Goal: Navigation & Orientation: Find specific page/section

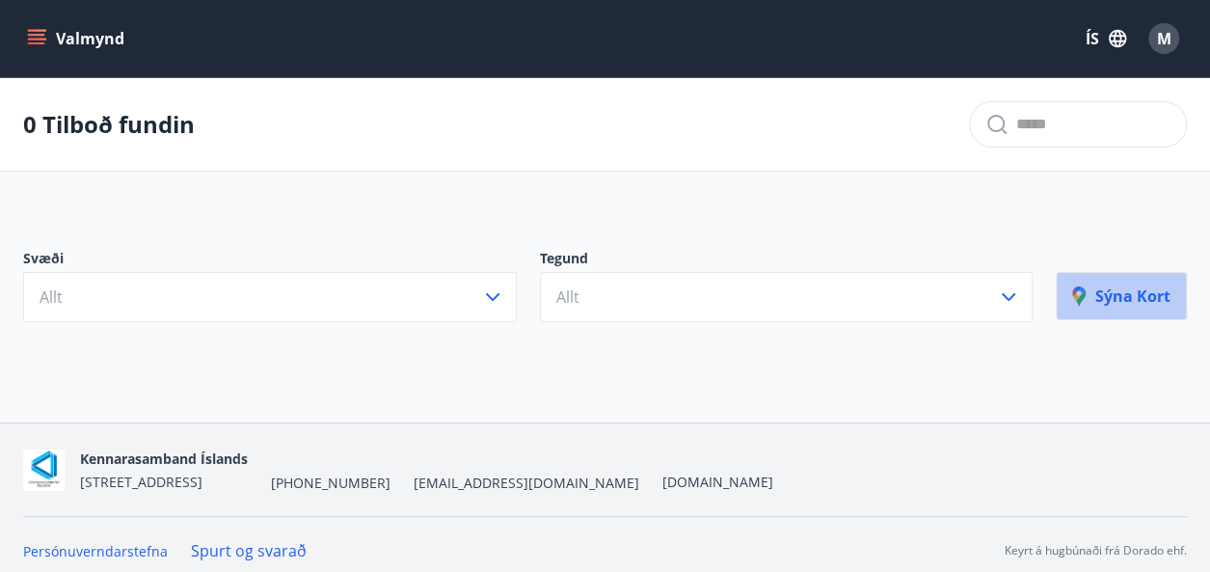
click at [1122, 300] on p "Sýna kort" at bounding box center [1121, 295] width 98 height 21
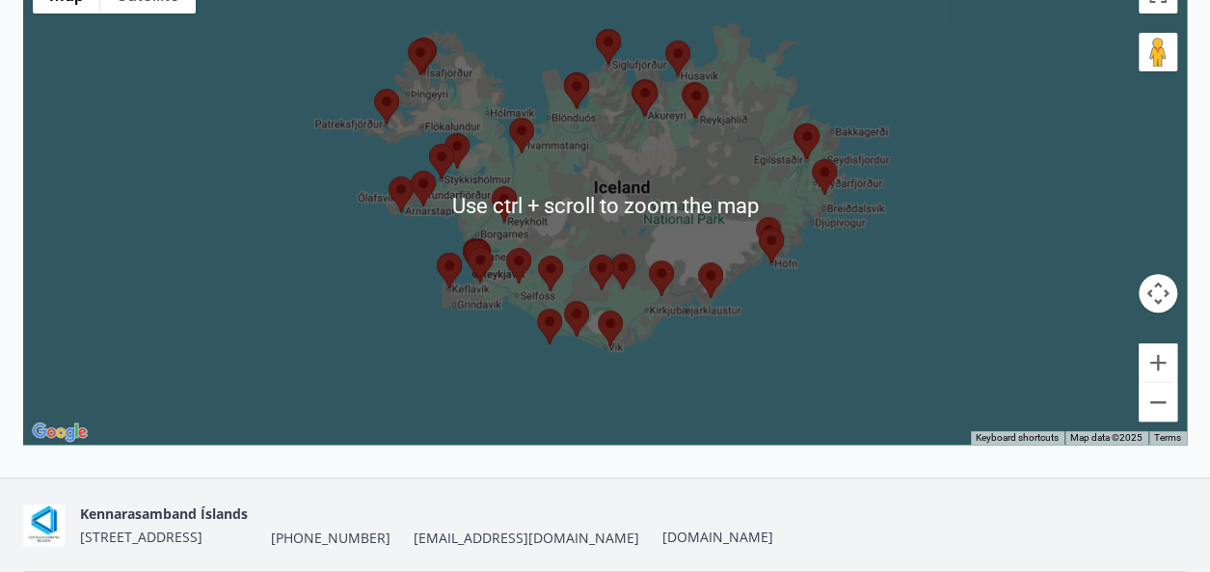
scroll to position [378, 0]
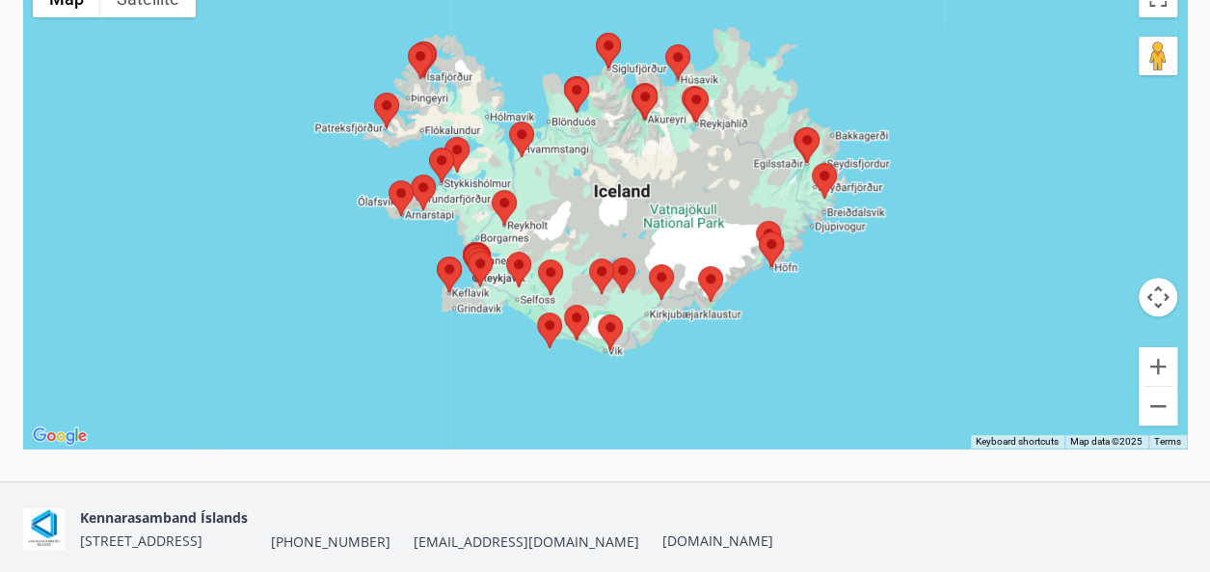
click at [388, 111] on img at bounding box center [386, 111] width 25 height 36
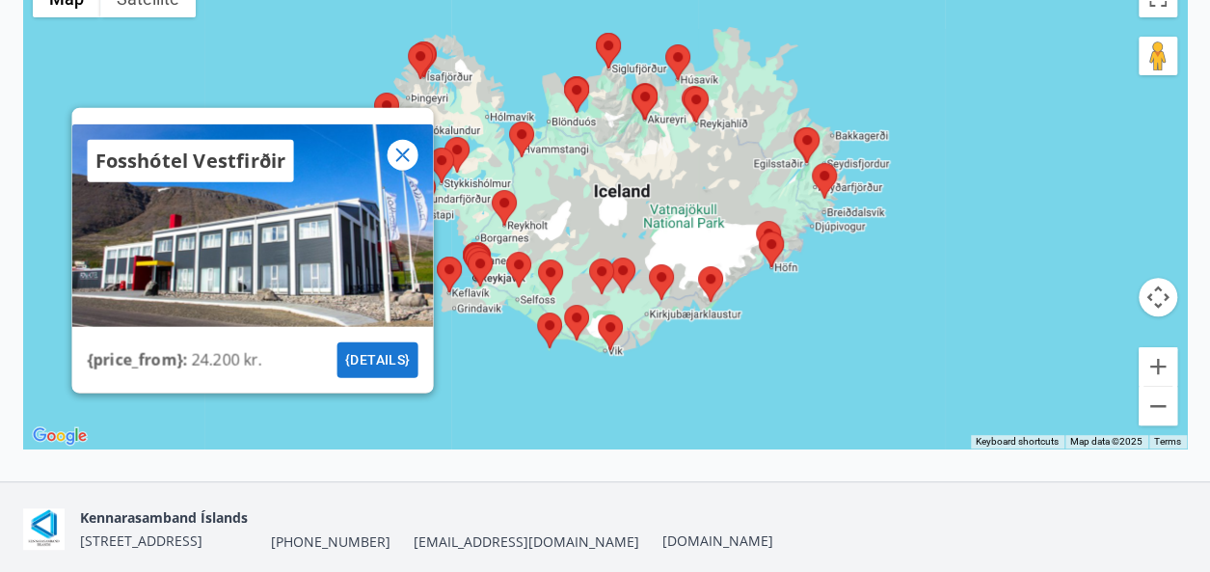
click at [459, 139] on img at bounding box center [457, 155] width 25 height 36
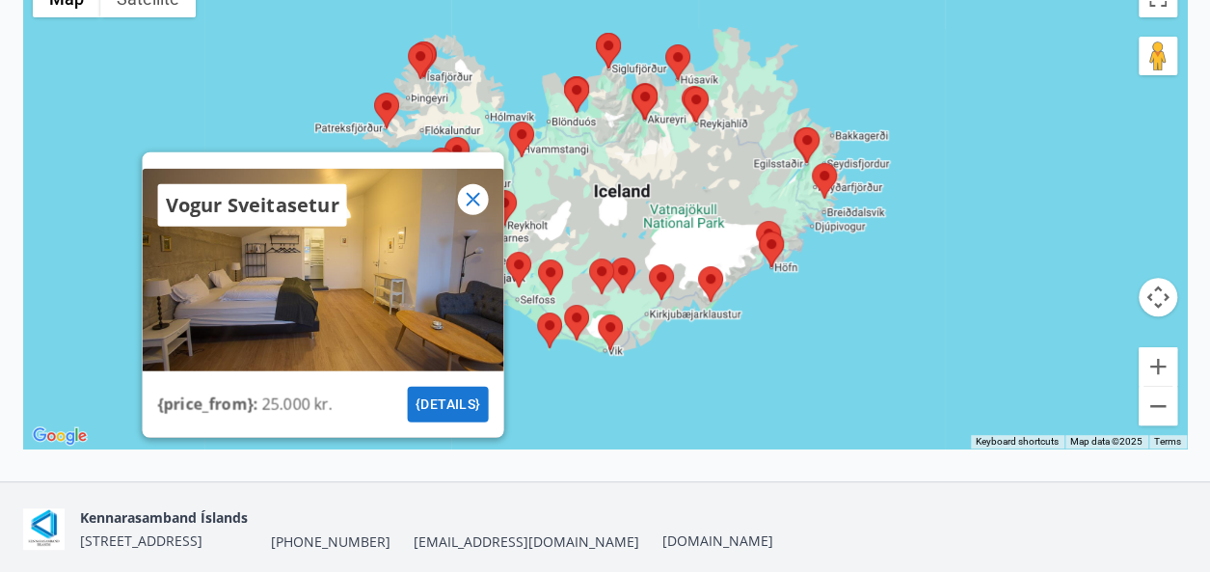
click at [517, 128] on img at bounding box center [521, 139] width 25 height 36
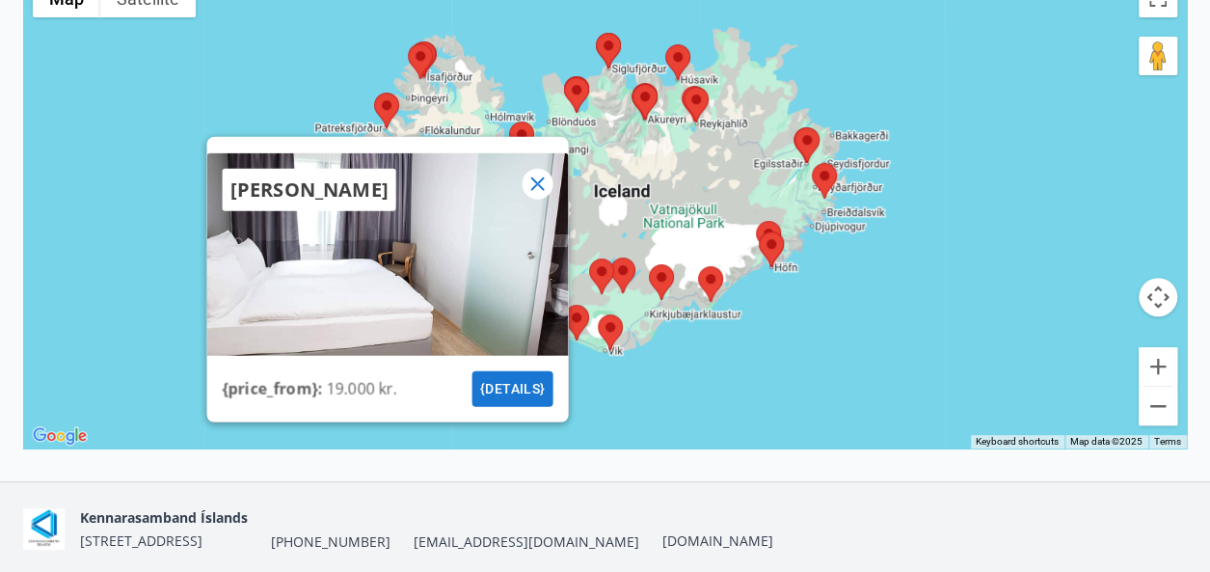
click at [542, 180] on icon at bounding box center [537, 183] width 23 height 23
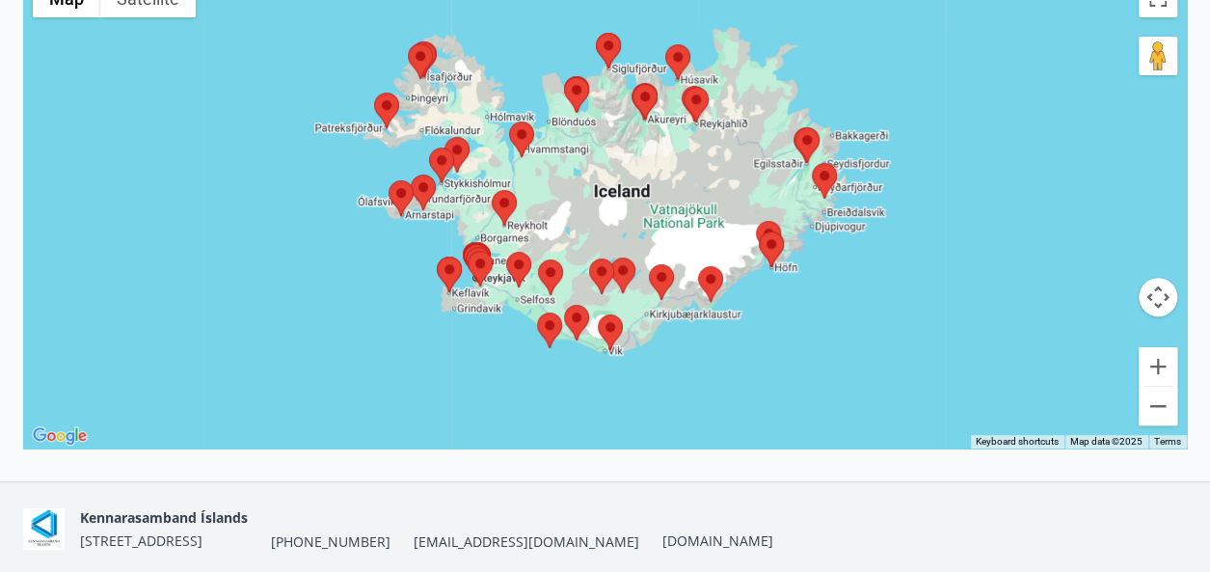
click at [501, 198] on img at bounding box center [504, 208] width 25 height 36
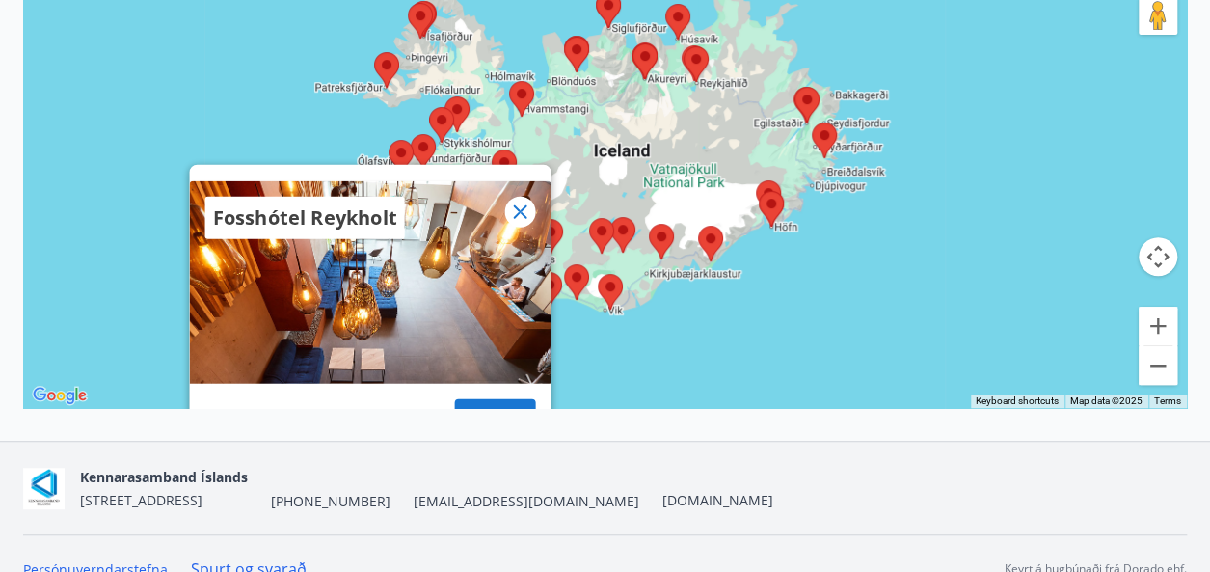
scroll to position [408, 0]
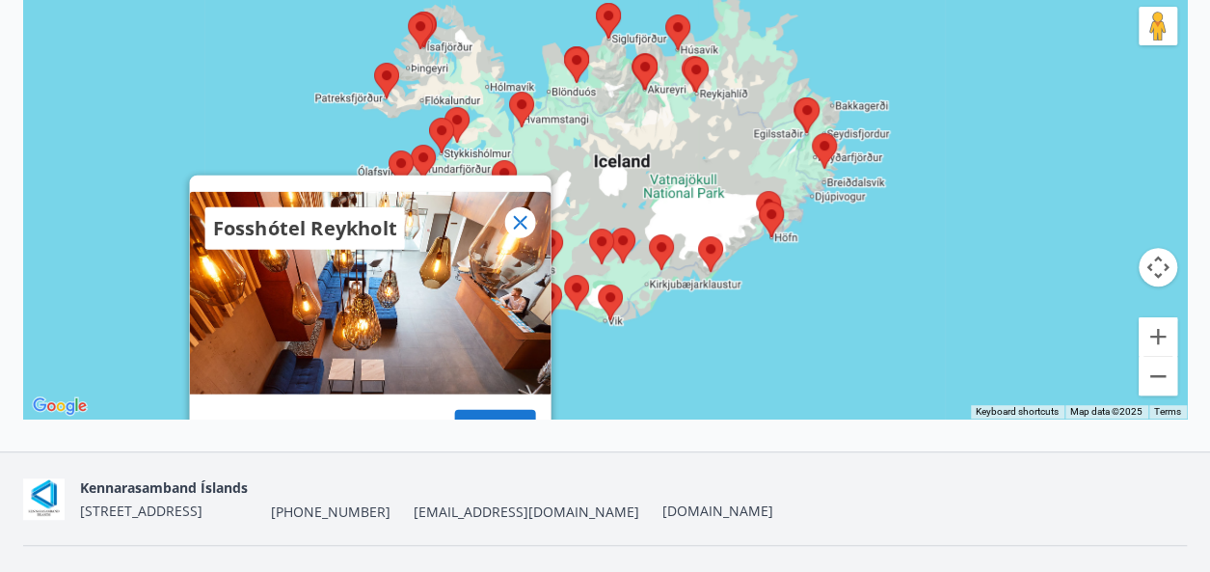
click at [514, 217] on icon at bounding box center [519, 221] width 23 height 23
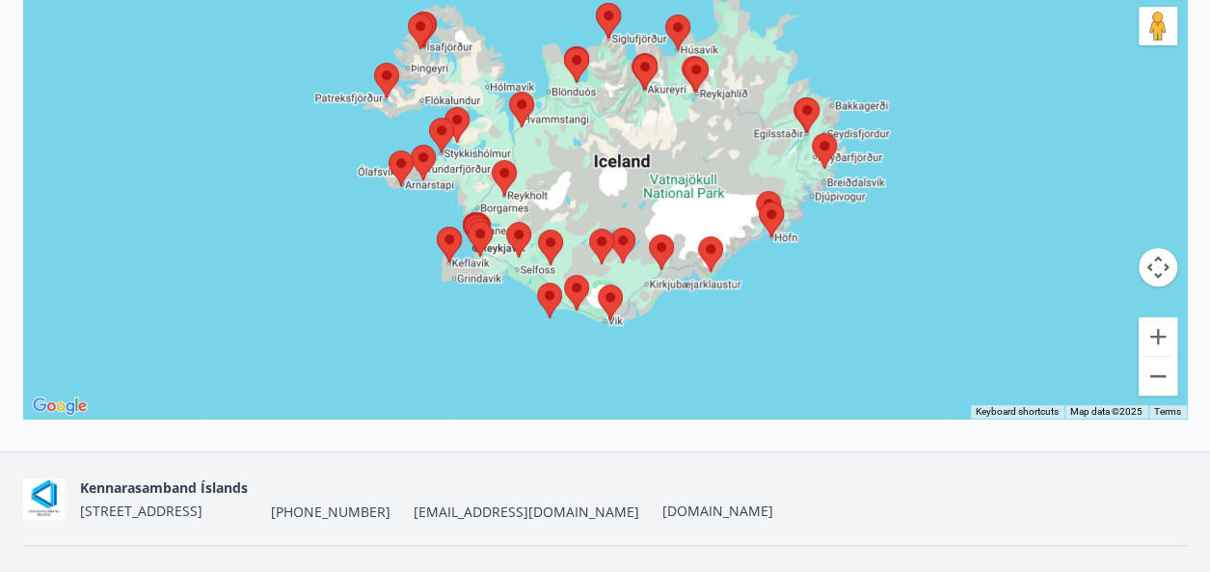
click at [400, 163] on img at bounding box center [401, 168] width 25 height 36
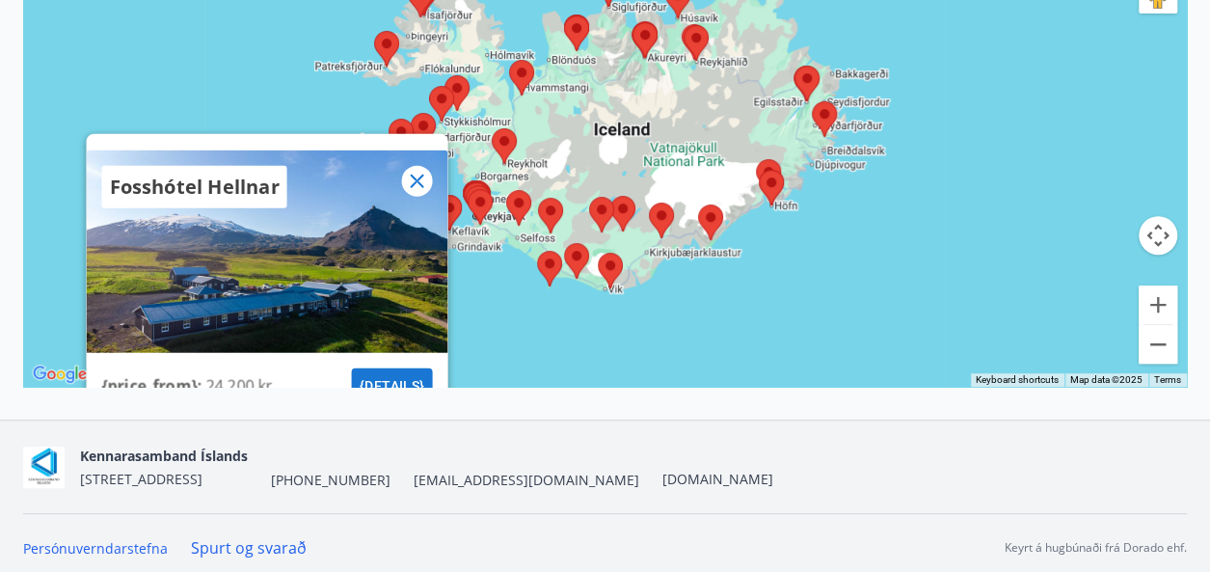
scroll to position [440, 0]
click at [419, 176] on icon at bounding box center [416, 180] width 13 height 13
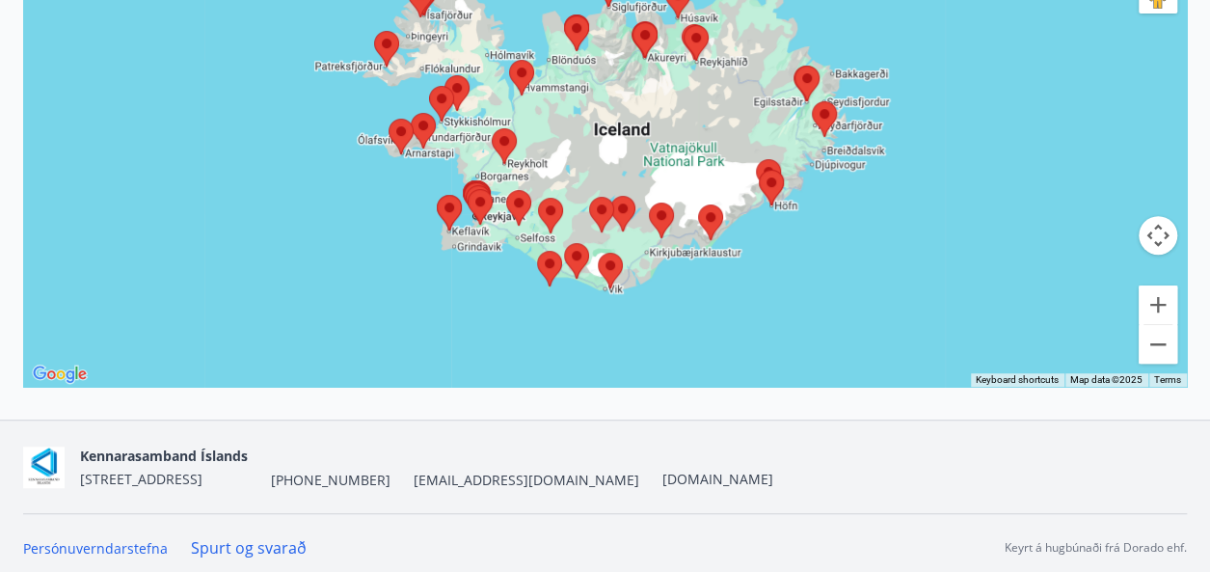
click at [423, 127] on img at bounding box center [423, 131] width 25 height 36
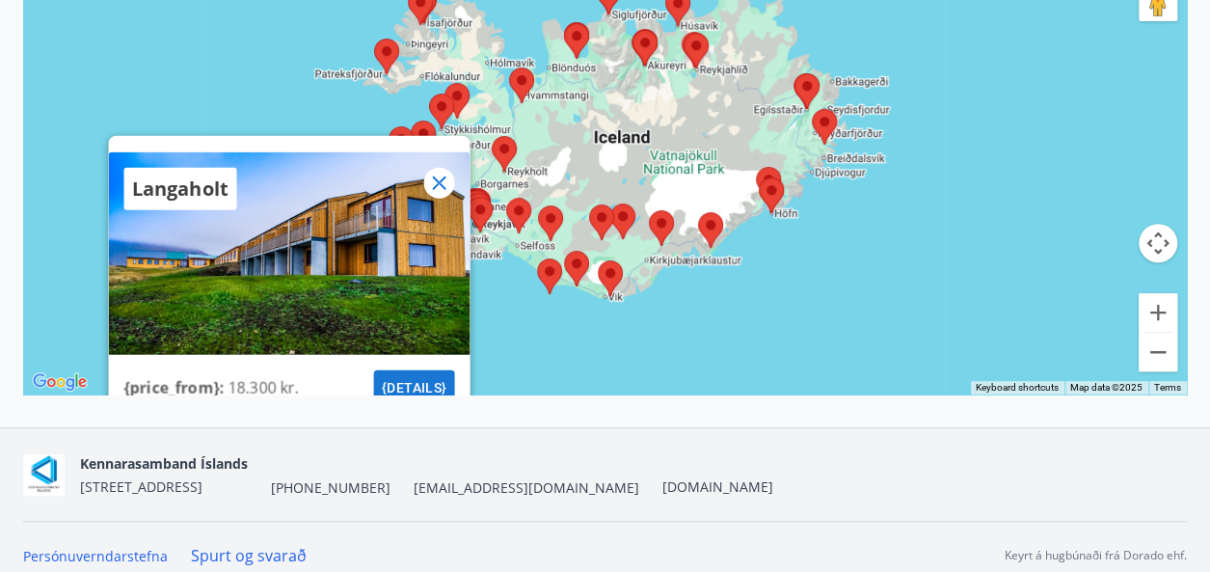
scroll to position [447, 0]
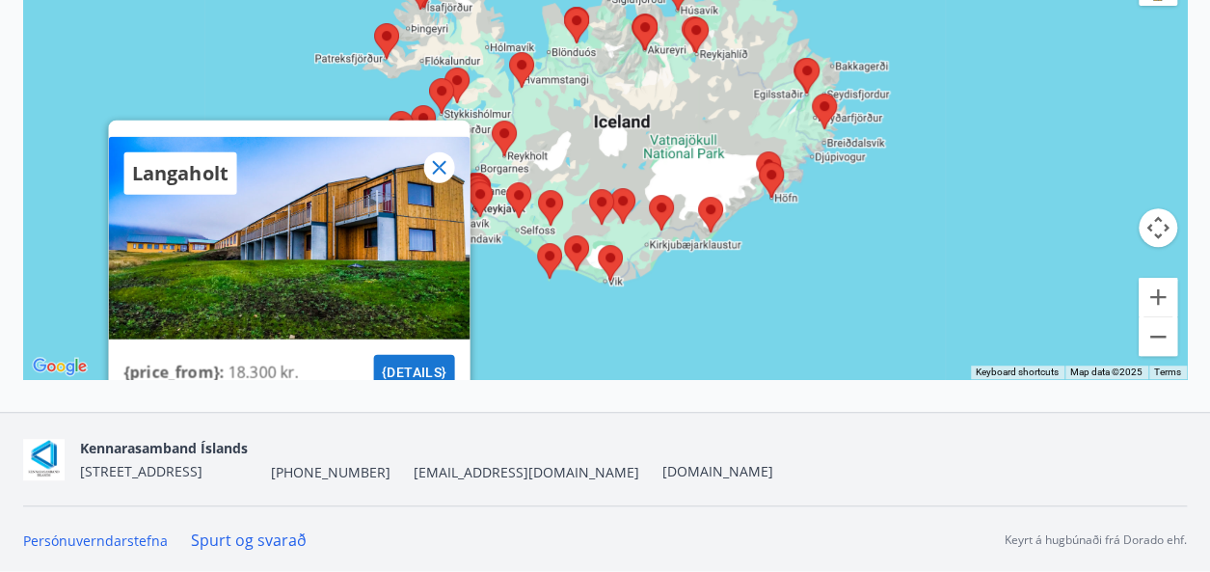
click at [441, 161] on icon at bounding box center [438, 166] width 23 height 23
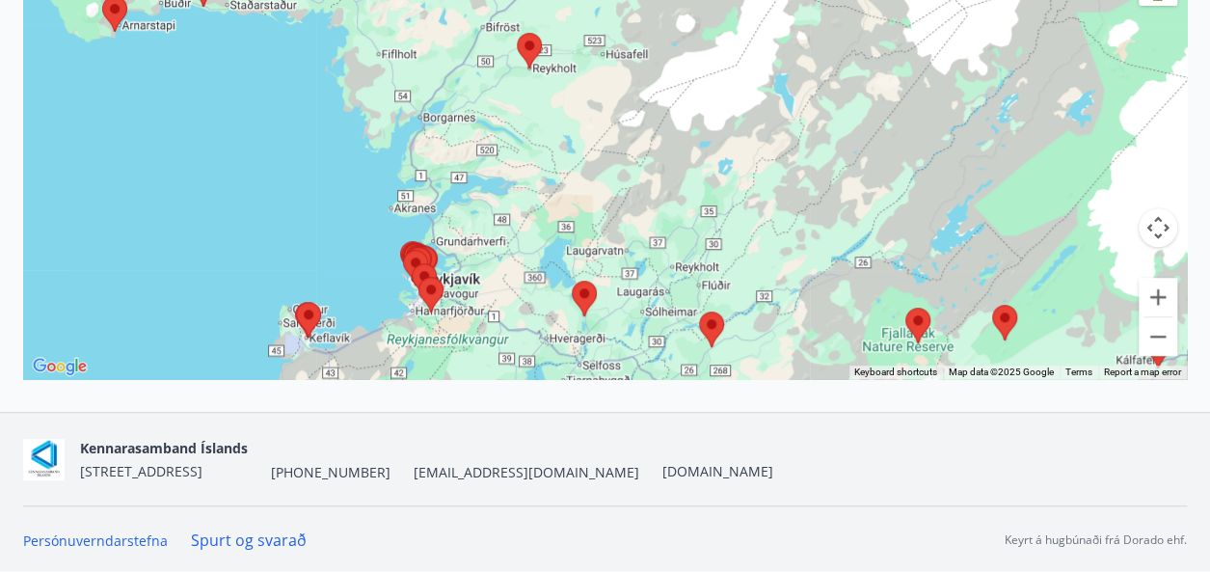
click at [584, 295] on img at bounding box center [584, 299] width 25 height 36
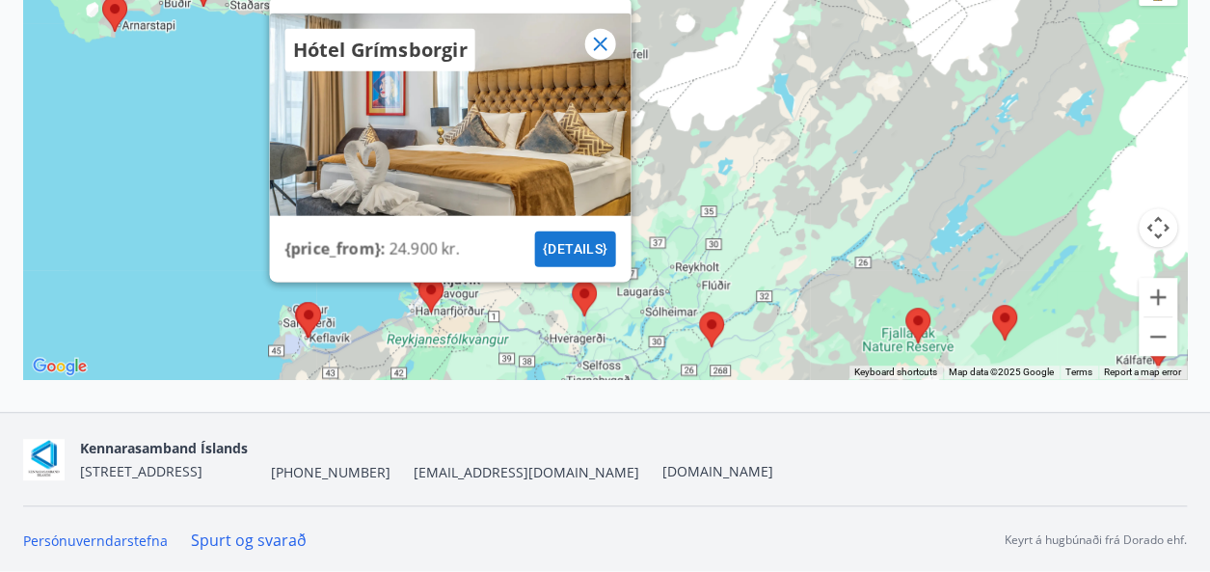
click at [713, 322] on img at bounding box center [711, 329] width 25 height 36
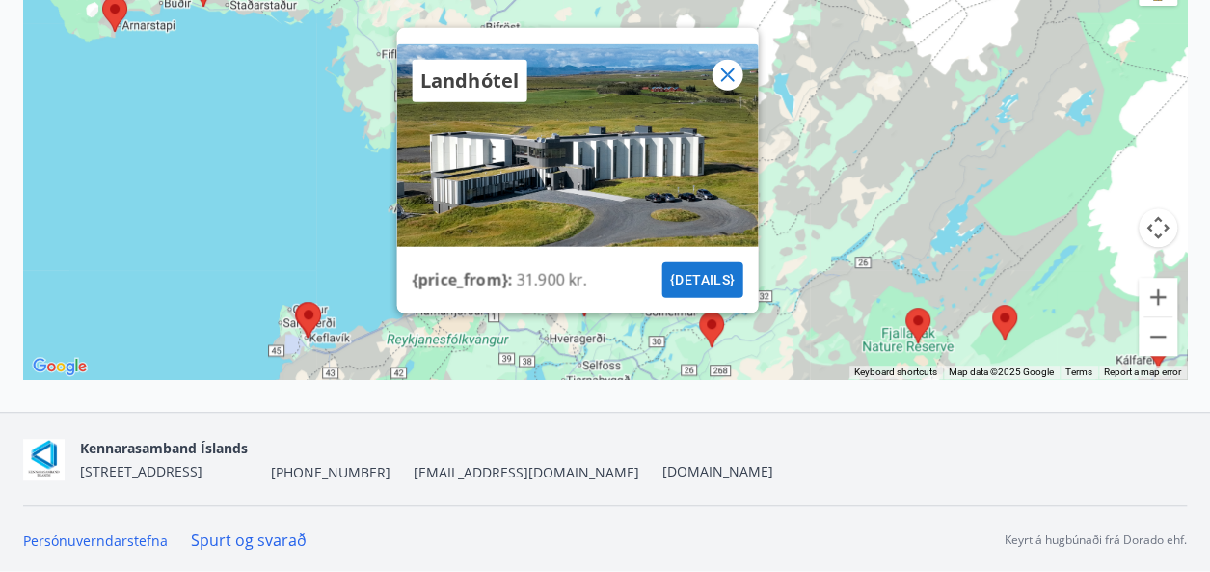
click at [920, 315] on img at bounding box center [917, 326] width 25 height 36
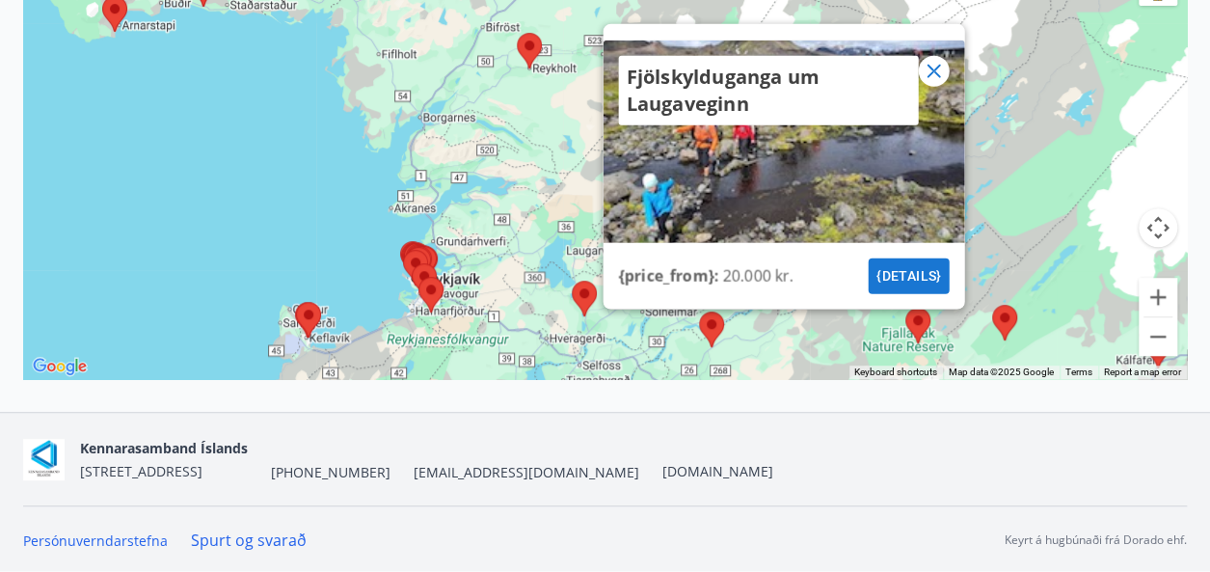
click at [1003, 317] on img at bounding box center [1004, 323] width 25 height 36
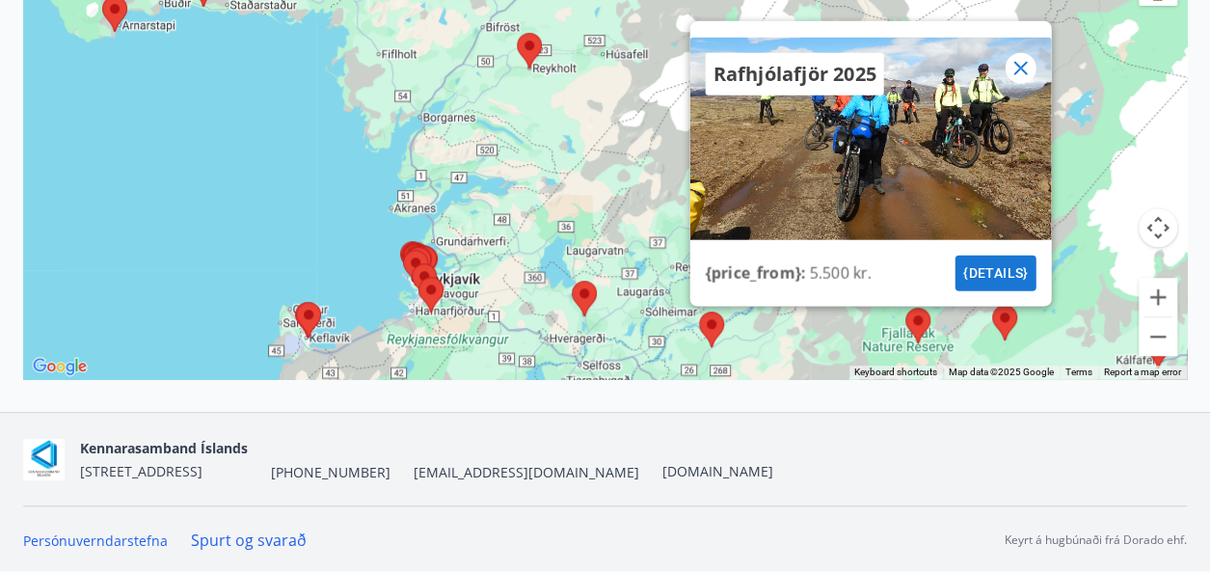
click at [1020, 68] on icon at bounding box center [1020, 67] width 23 height 23
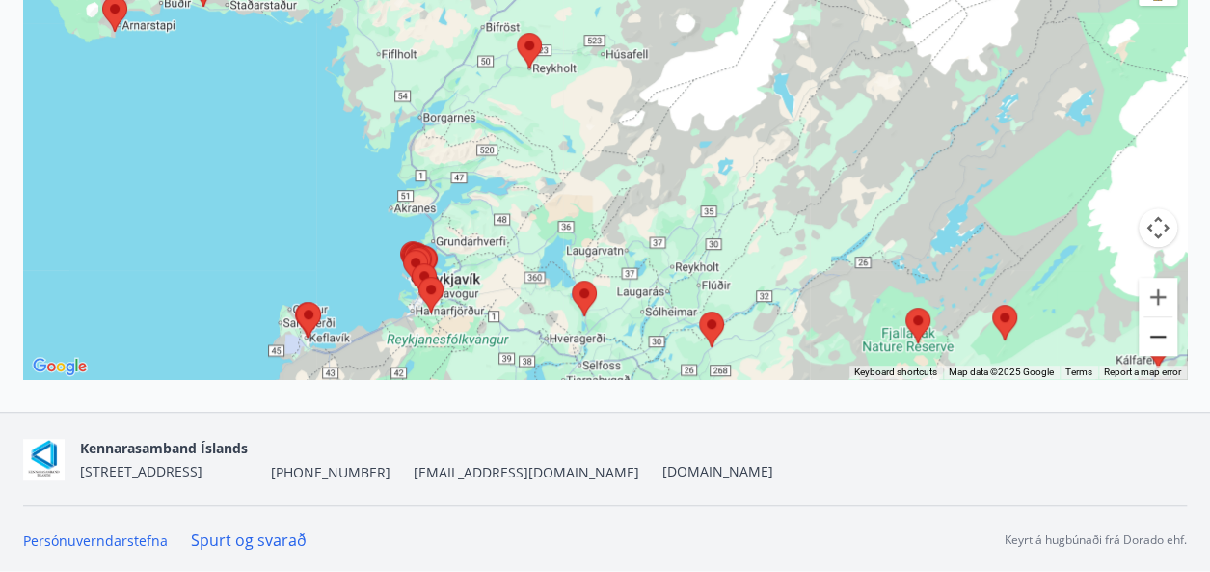
click at [1147, 337] on button "Zoom out" at bounding box center [1158, 336] width 39 height 39
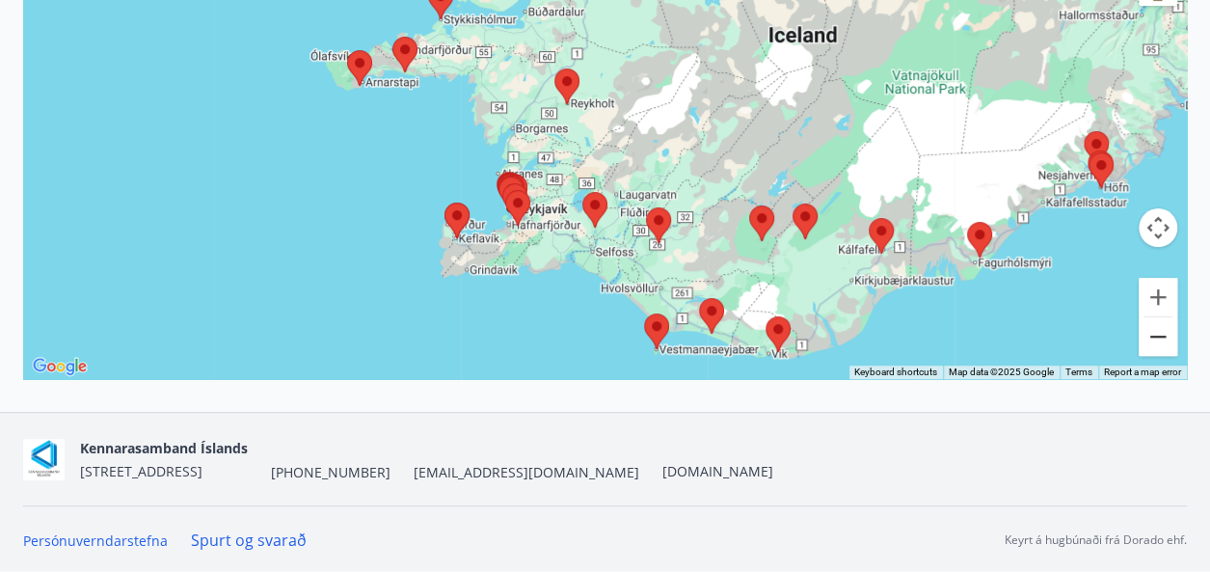
click at [1147, 337] on button "Zoom out" at bounding box center [1158, 336] width 39 height 39
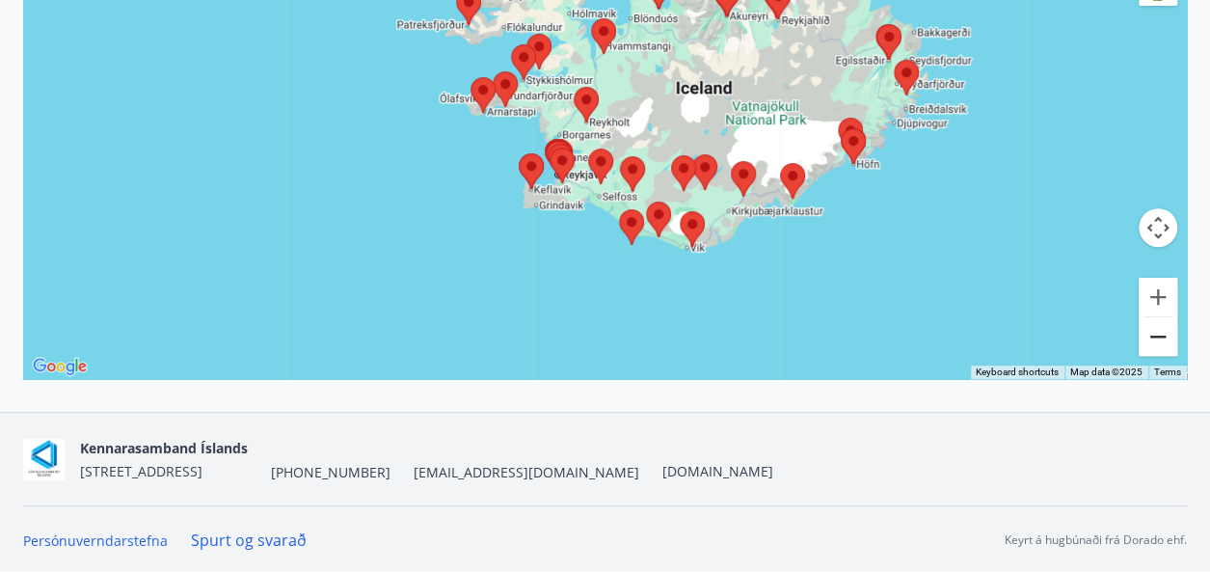
click at [1147, 337] on button "Zoom out" at bounding box center [1158, 336] width 39 height 39
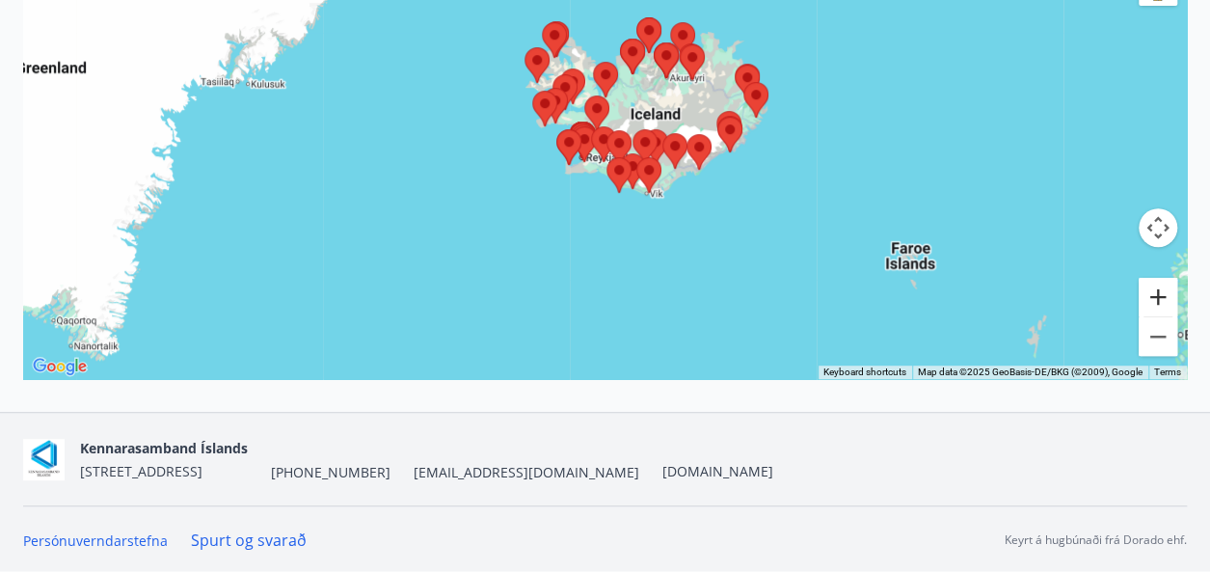
click at [1159, 280] on button "Zoom in" at bounding box center [1158, 297] width 39 height 39
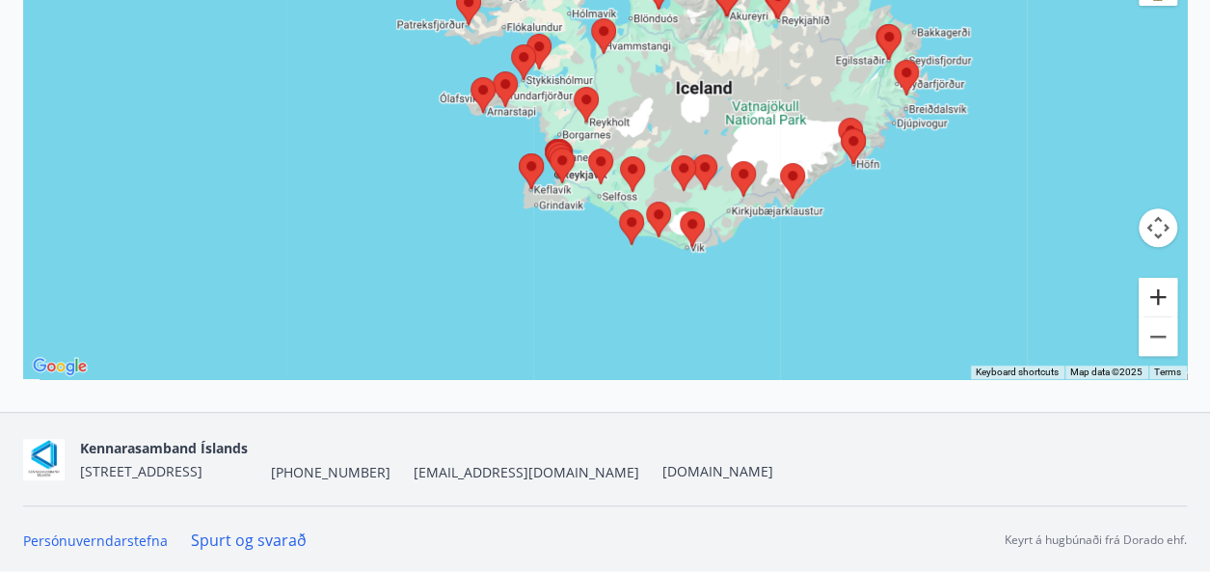
click at [1159, 280] on button "Zoom in" at bounding box center [1158, 297] width 39 height 39
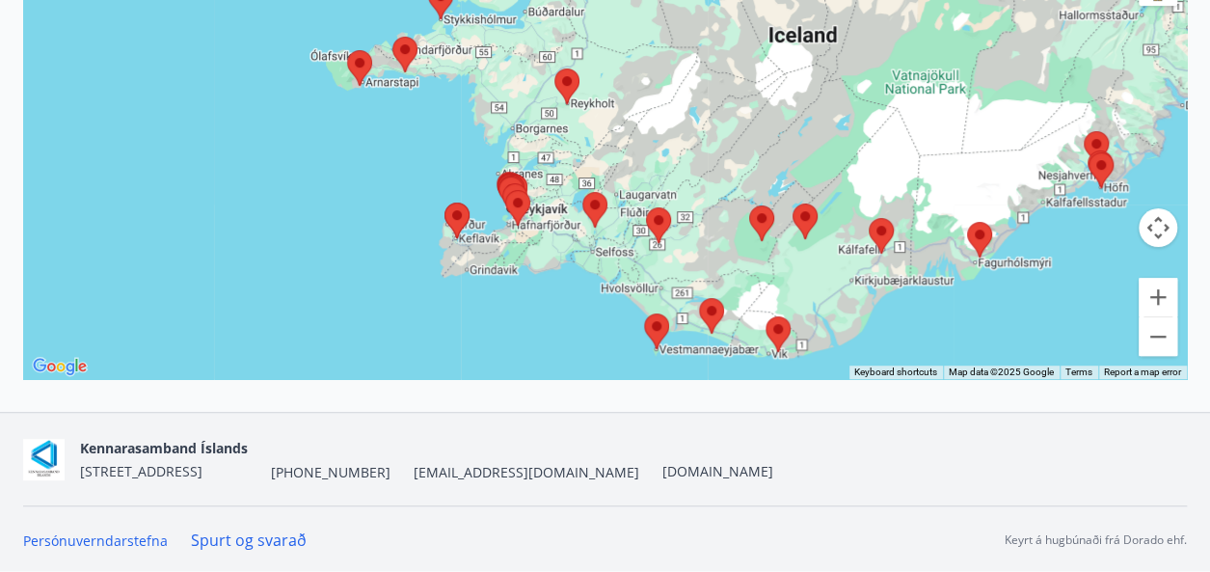
click at [983, 231] on img at bounding box center [979, 240] width 25 height 36
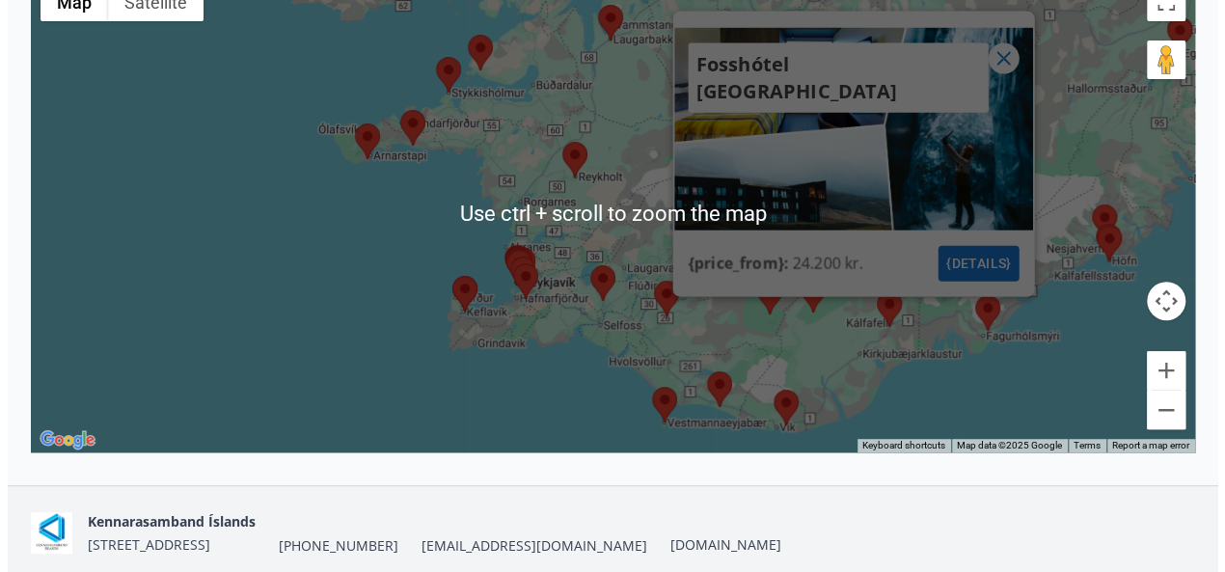
scroll to position [374, 0]
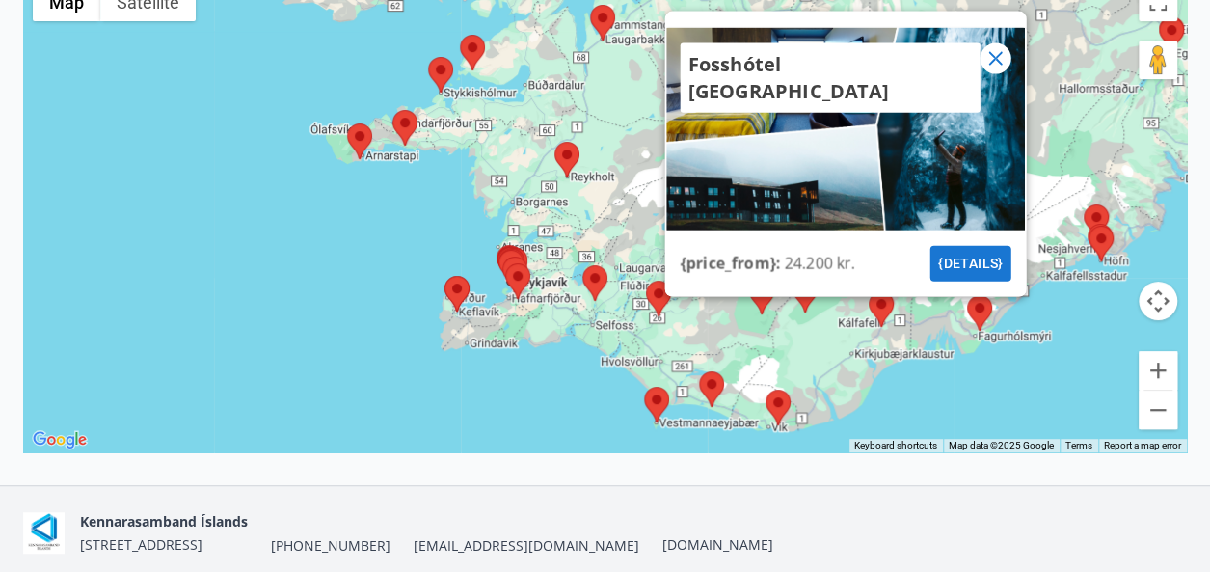
click at [988, 60] on icon at bounding box center [995, 57] width 23 height 23
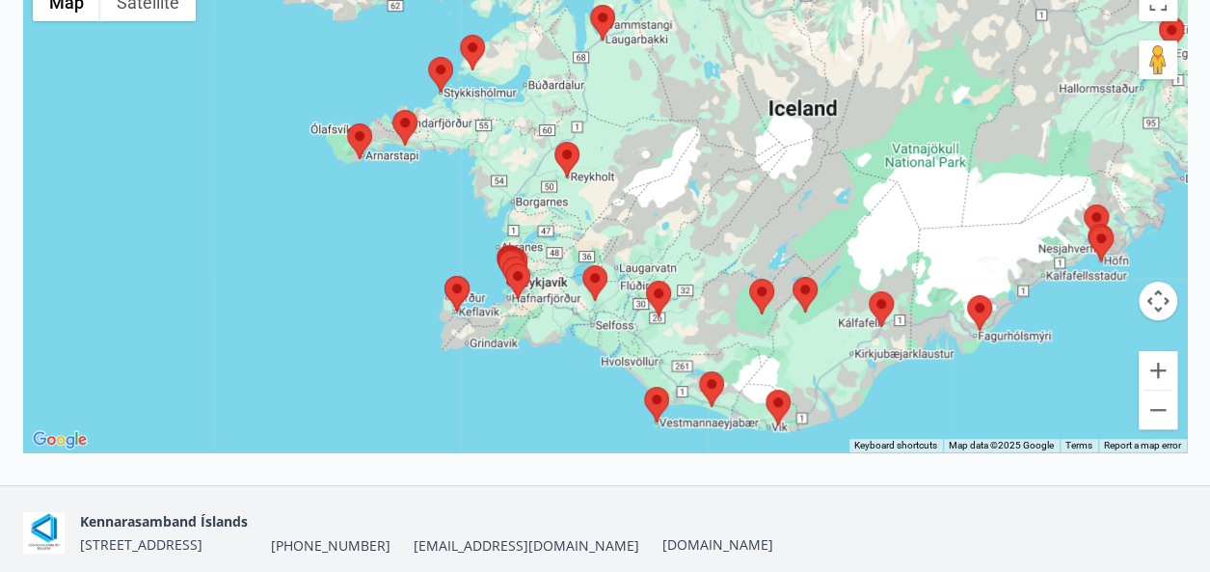
click at [883, 305] on img at bounding box center [881, 309] width 25 height 36
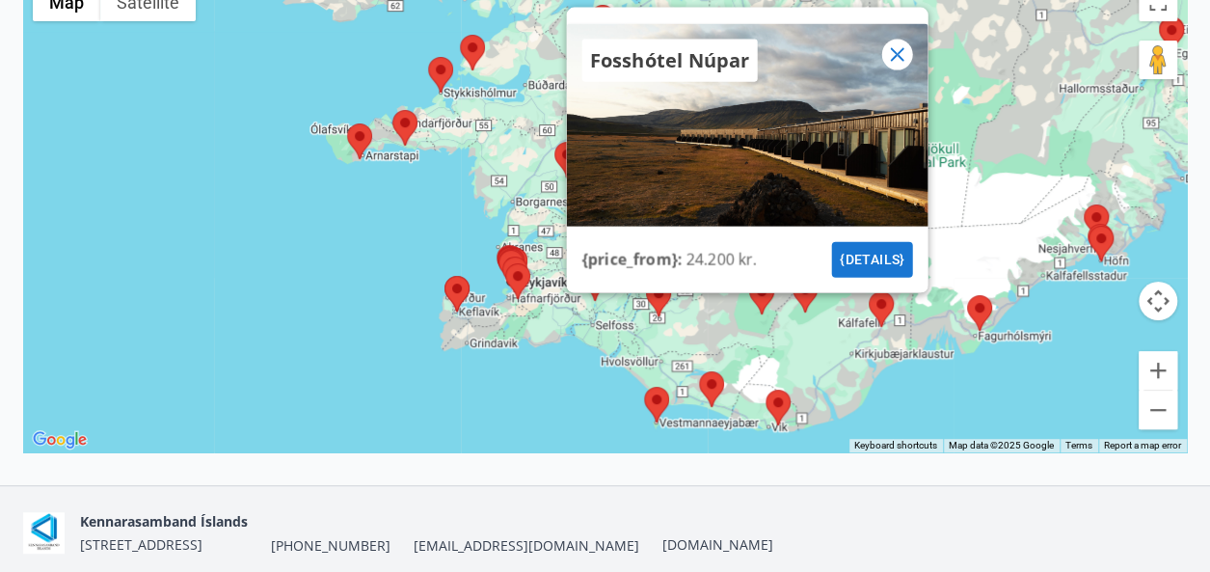
click at [898, 47] on icon at bounding box center [896, 53] width 23 height 23
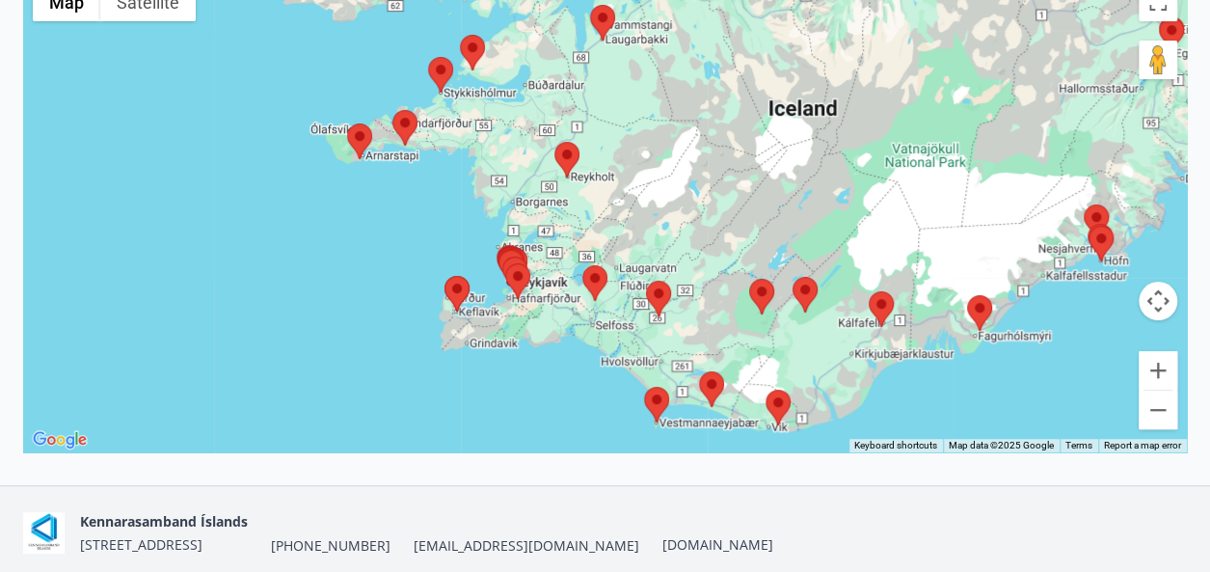
click at [592, 275] on img at bounding box center [594, 283] width 25 height 36
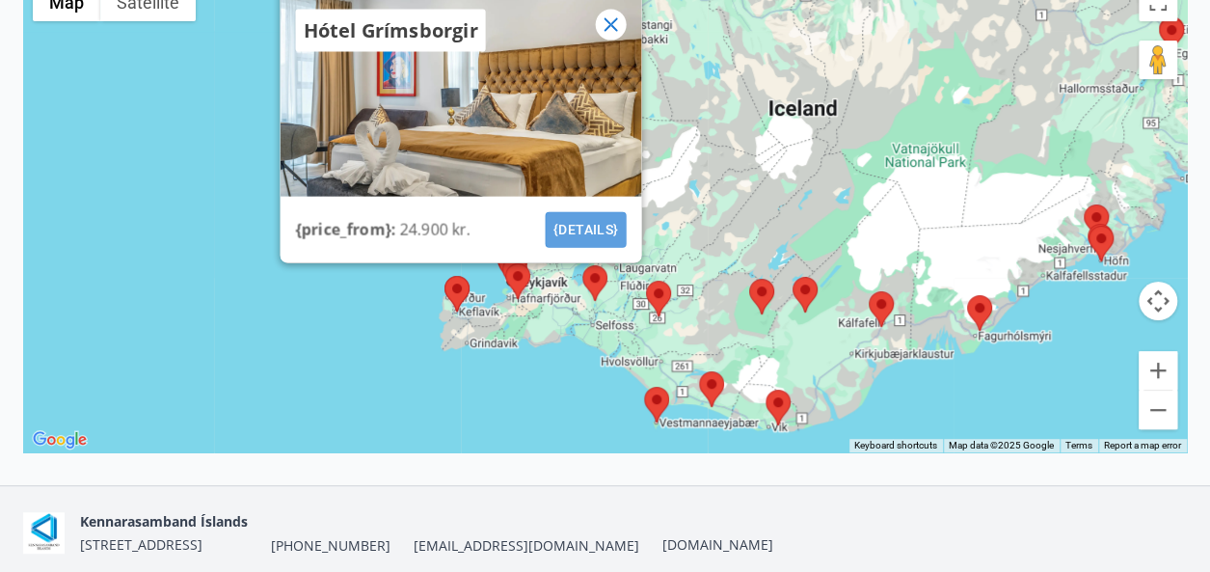
click at [600, 228] on button "{details}" at bounding box center [585, 229] width 81 height 36
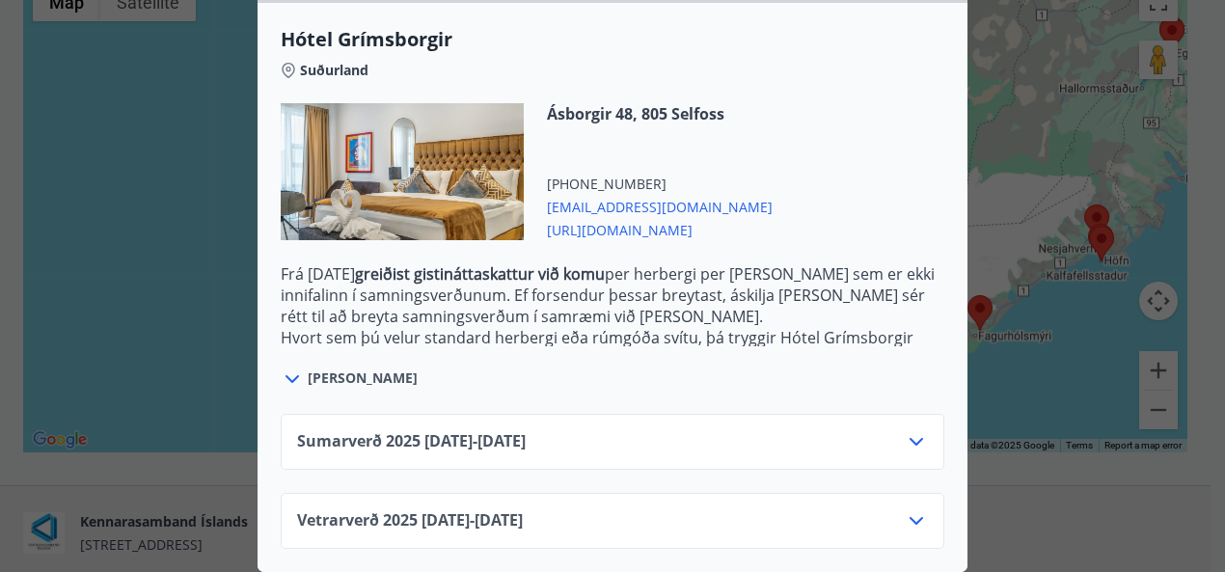
scroll to position [434, 0]
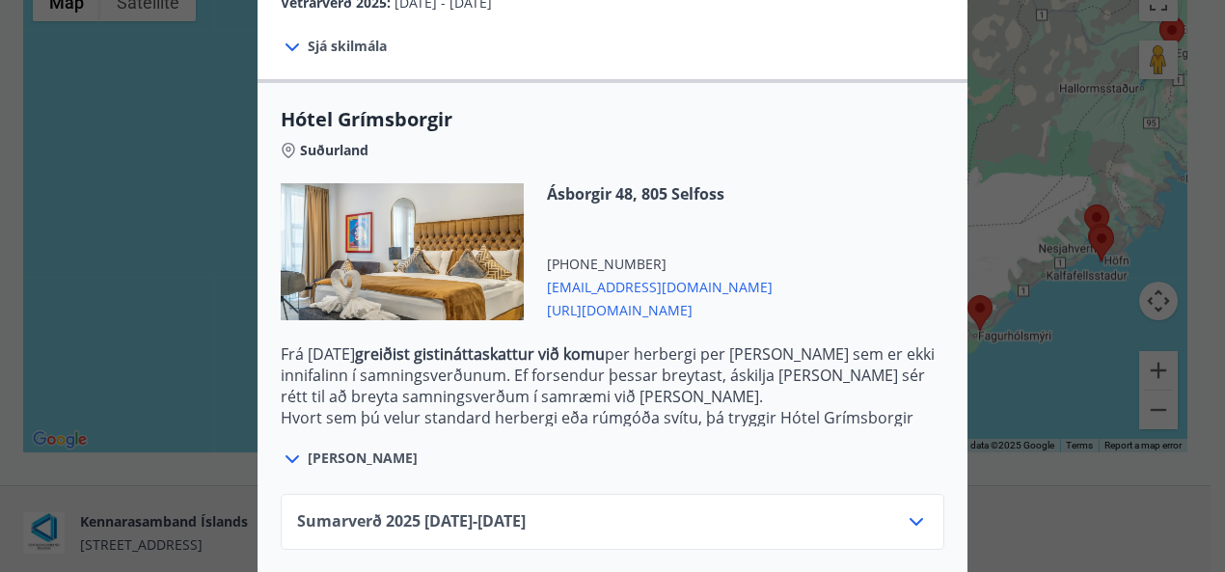
click at [467, 242] on div at bounding box center [402, 251] width 243 height 137
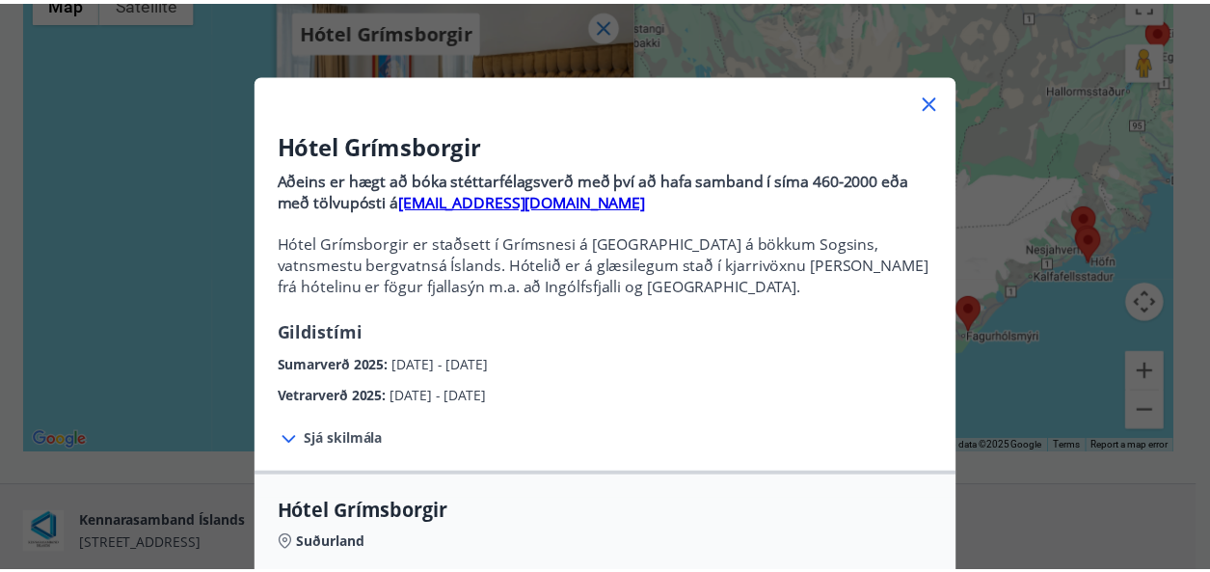
scroll to position [40, 0]
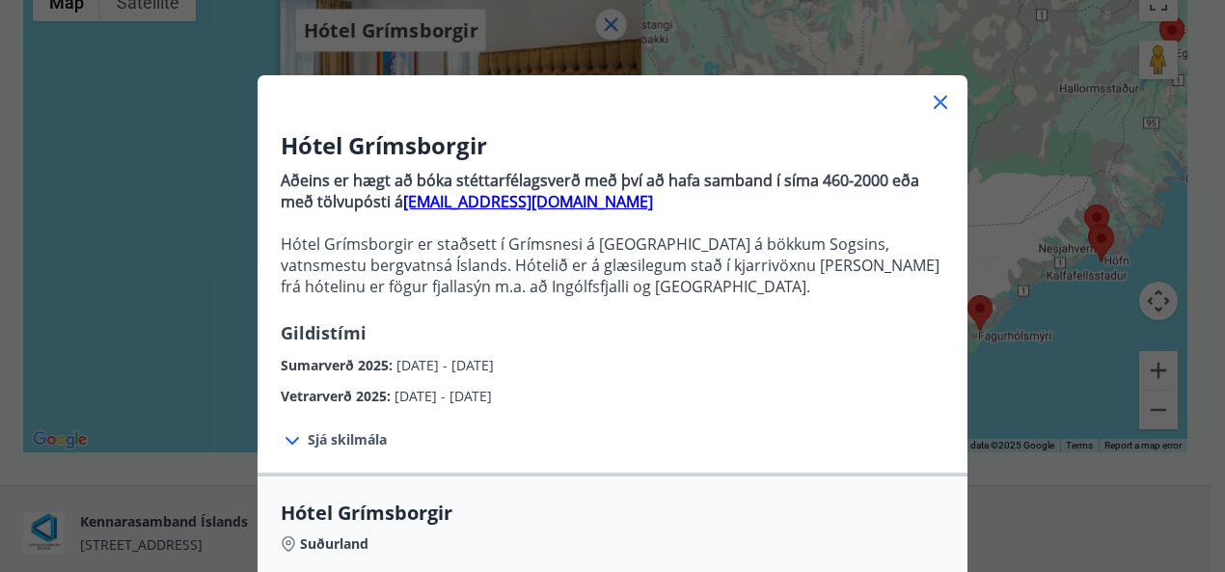
click at [935, 103] on icon at bounding box center [940, 102] width 23 height 23
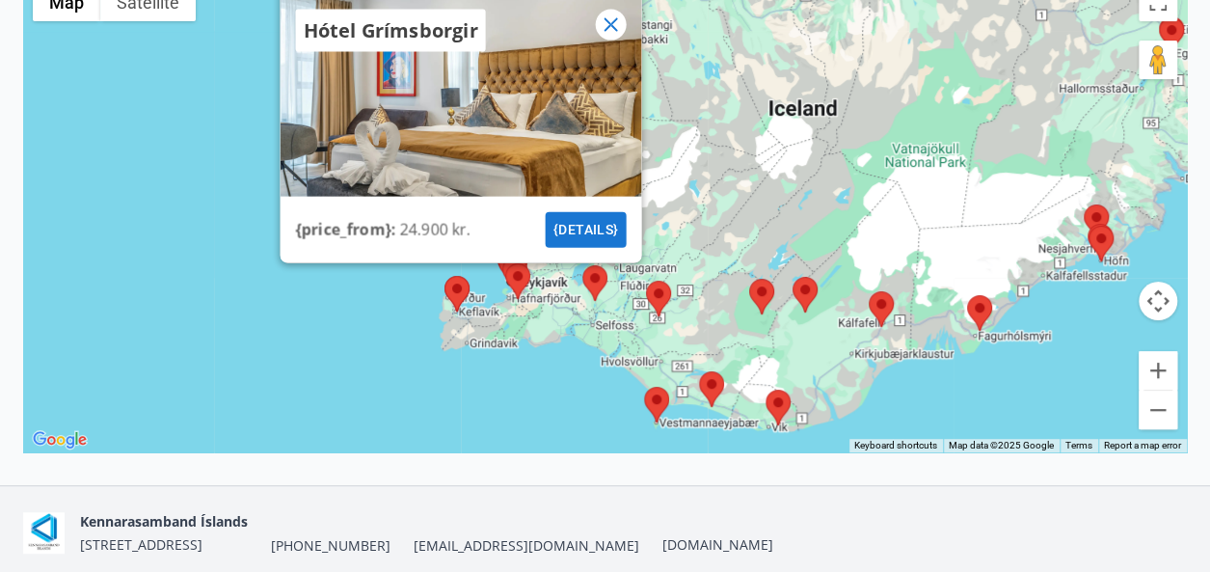
click at [617, 15] on icon at bounding box center [610, 24] width 23 height 23
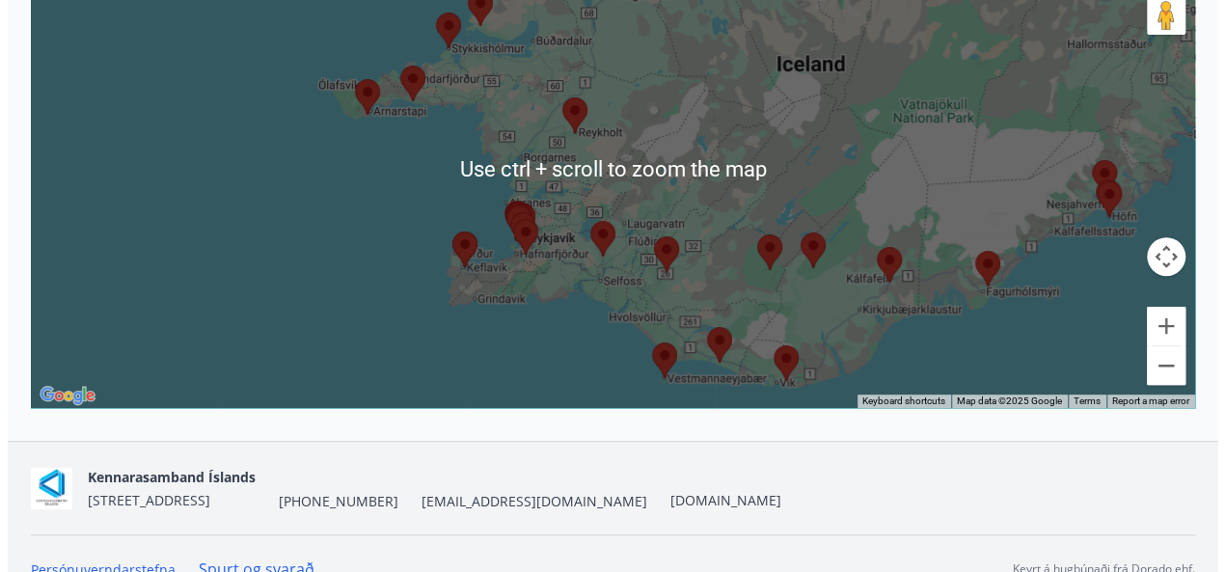
scroll to position [418, 0]
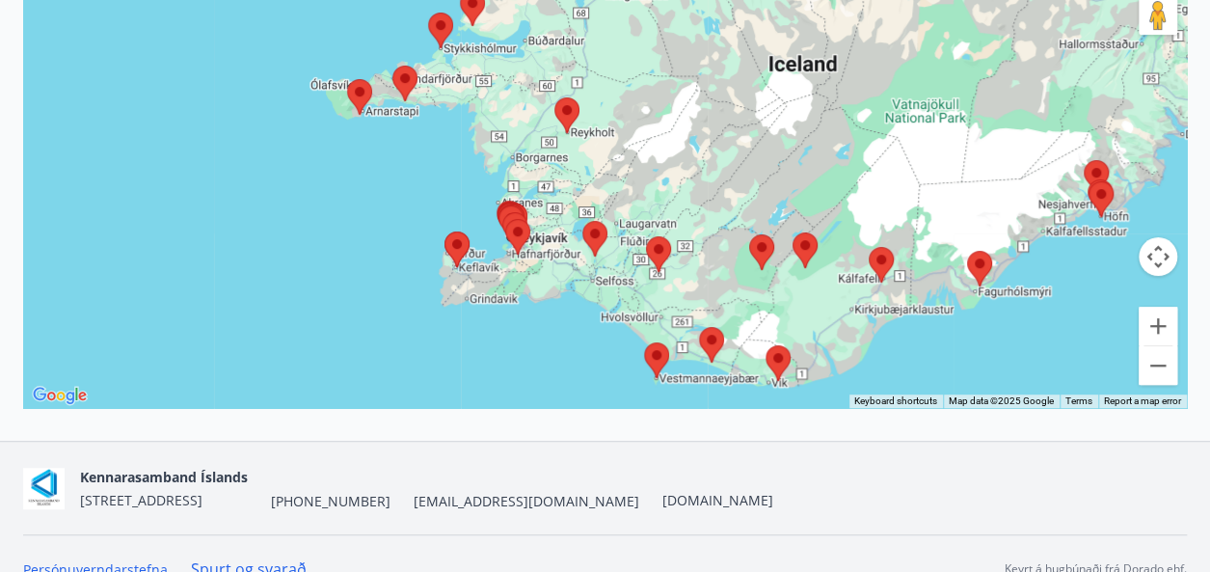
click at [567, 109] on img at bounding box center [566, 115] width 25 height 36
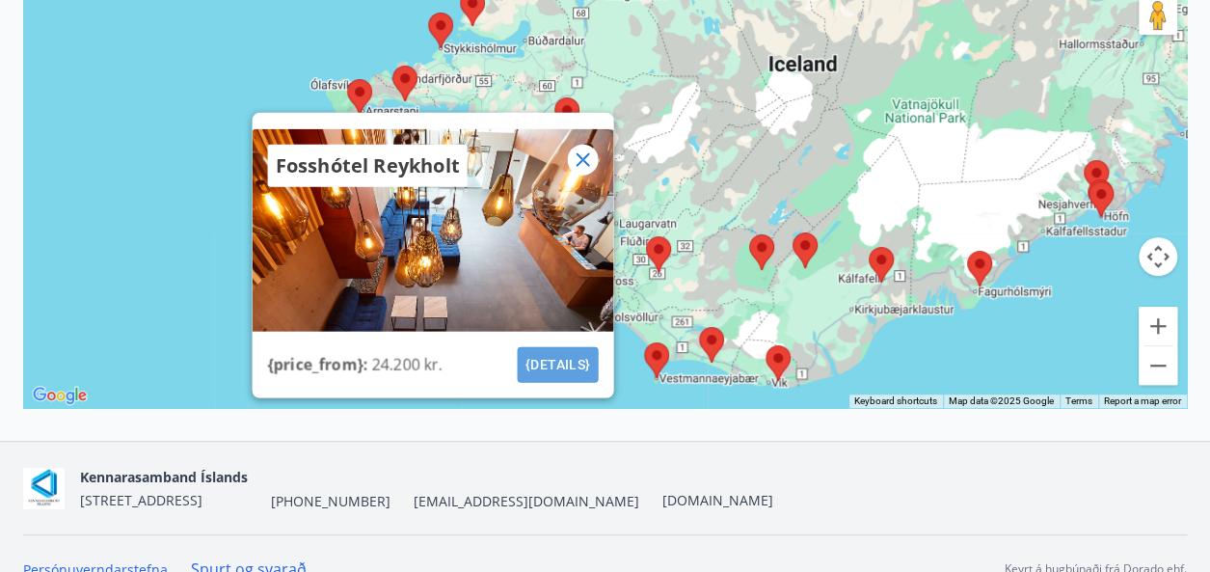
click at [542, 354] on button "{details}" at bounding box center [557, 364] width 81 height 36
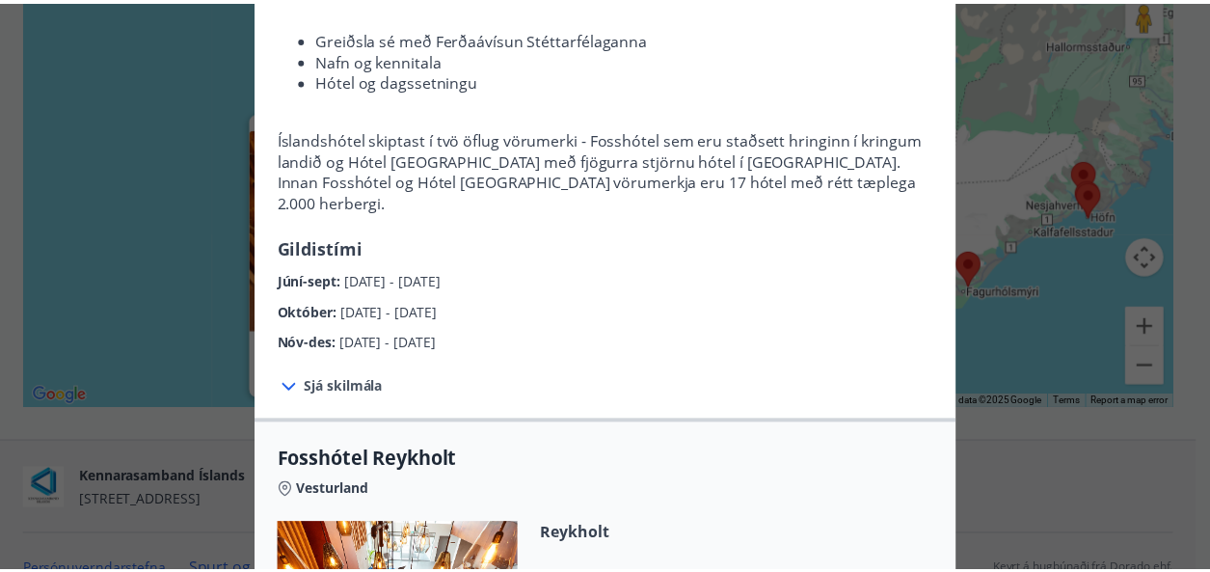
scroll to position [0, 0]
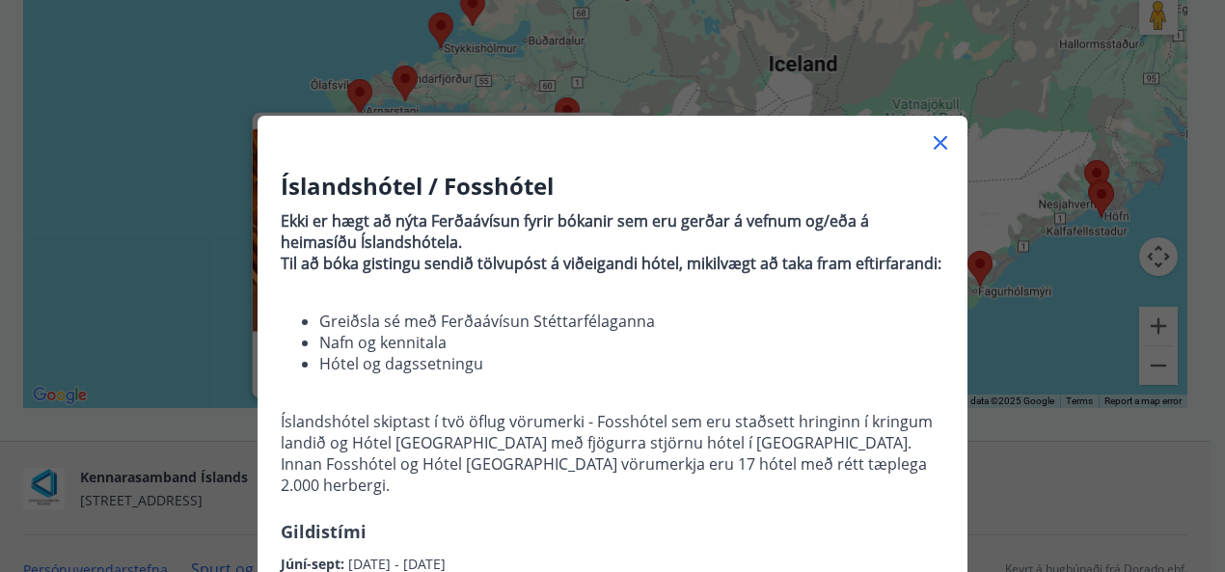
click at [935, 142] on icon at bounding box center [940, 142] width 23 height 23
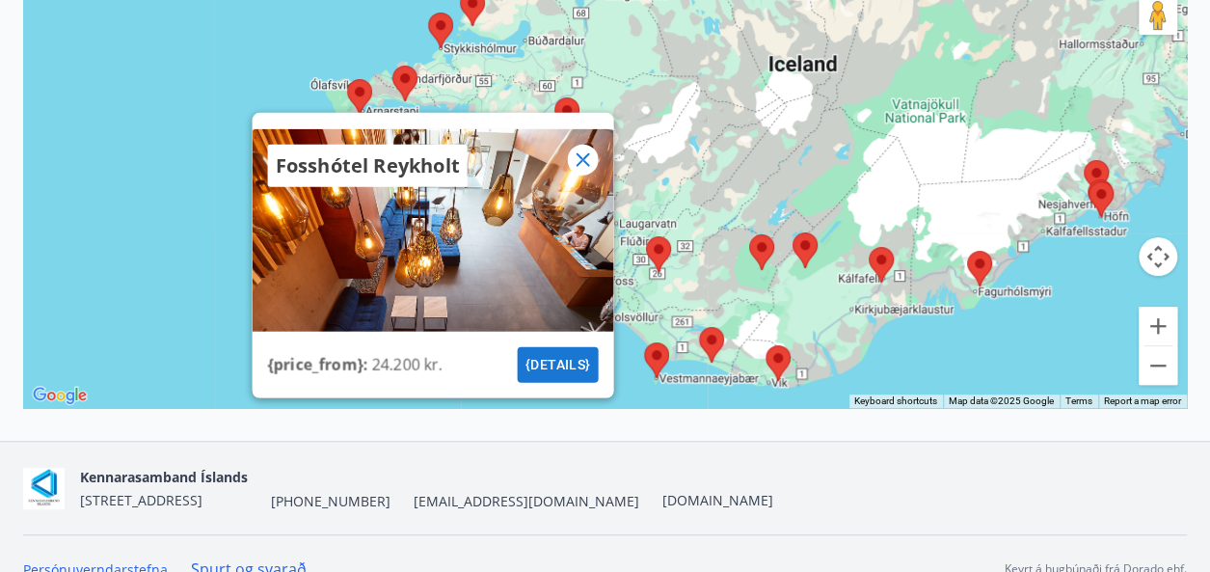
click at [585, 157] on icon at bounding box center [582, 159] width 23 height 23
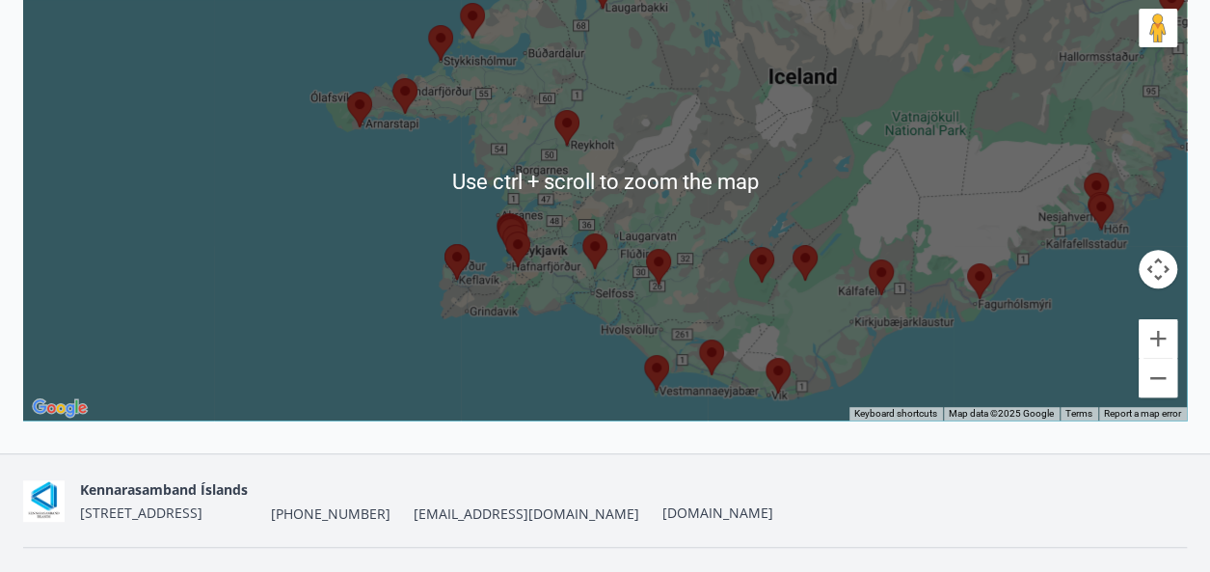
scroll to position [387, 0]
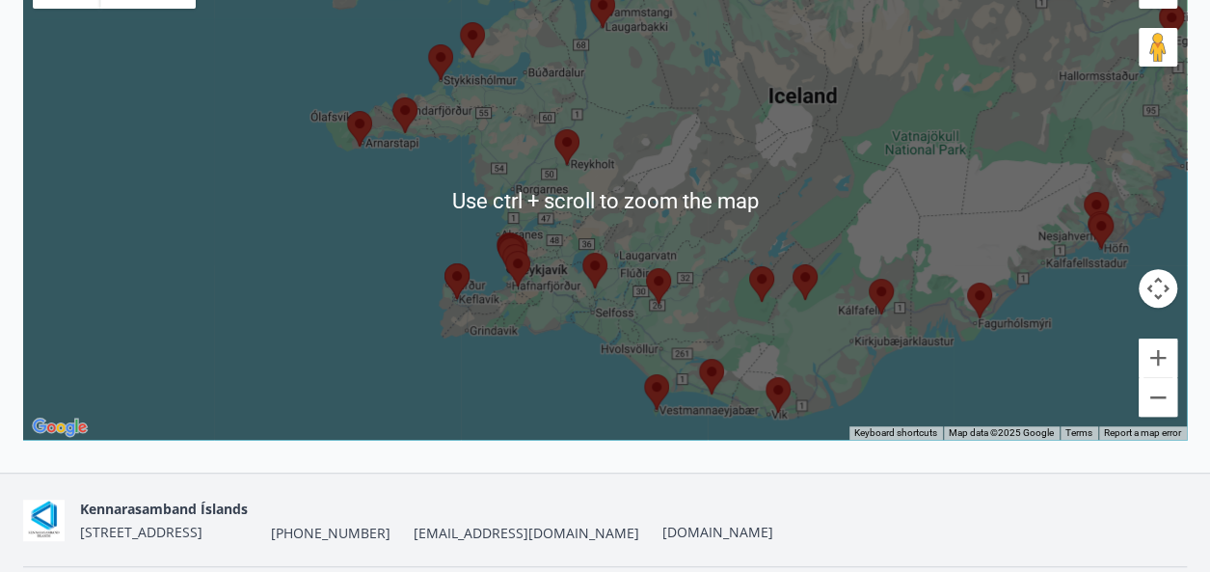
click at [519, 170] on div "To navigate, press the arrow keys." at bounding box center [605, 199] width 1164 height 479
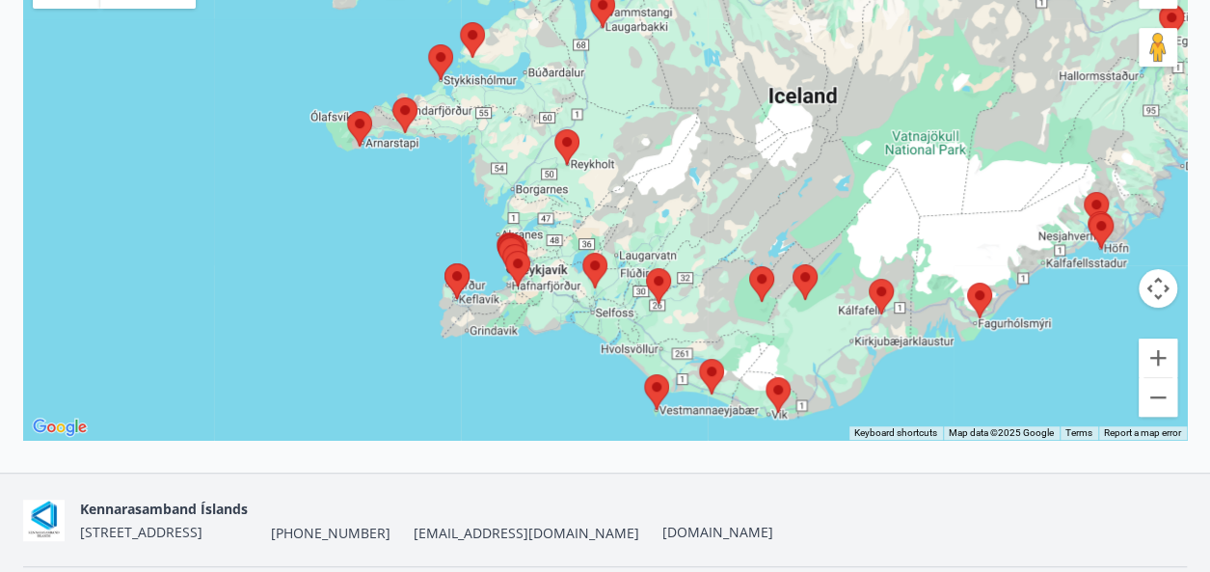
click at [358, 123] on img at bounding box center [359, 129] width 25 height 36
